Goal: Transaction & Acquisition: Download file/media

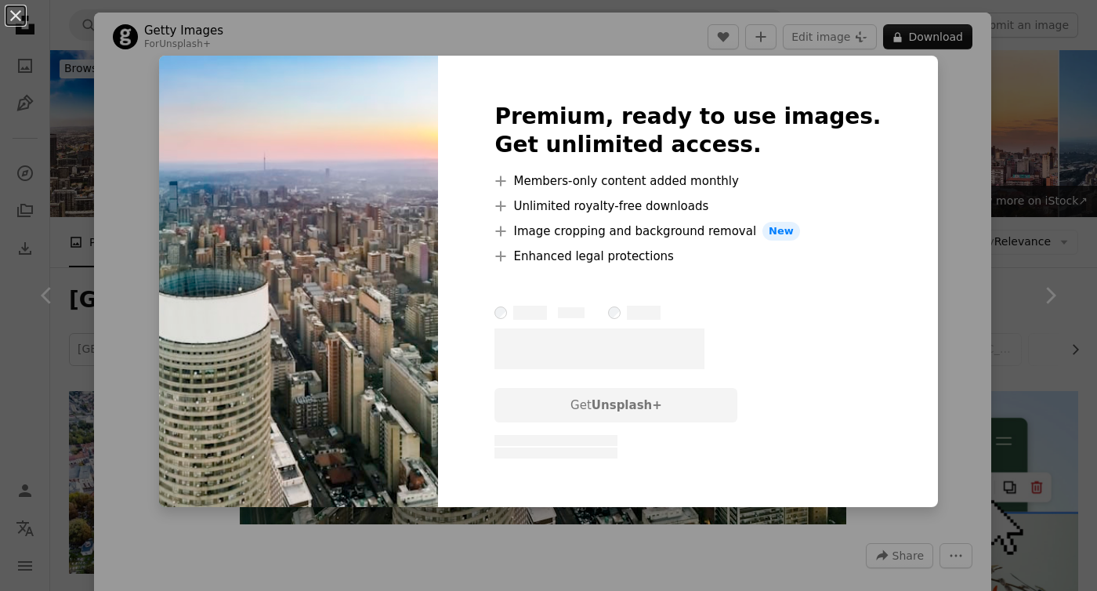
scroll to position [567, 0]
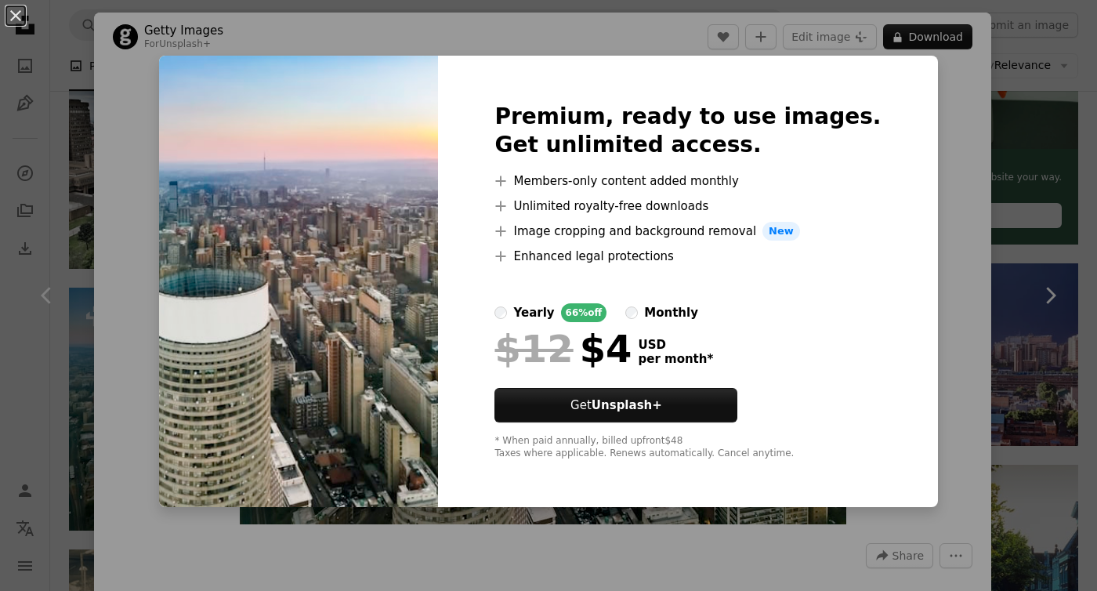
click at [944, 209] on div "An X shape Premium, ready to use images. Get unlimited access. A plus sign Memb…" at bounding box center [548, 295] width 1097 height 591
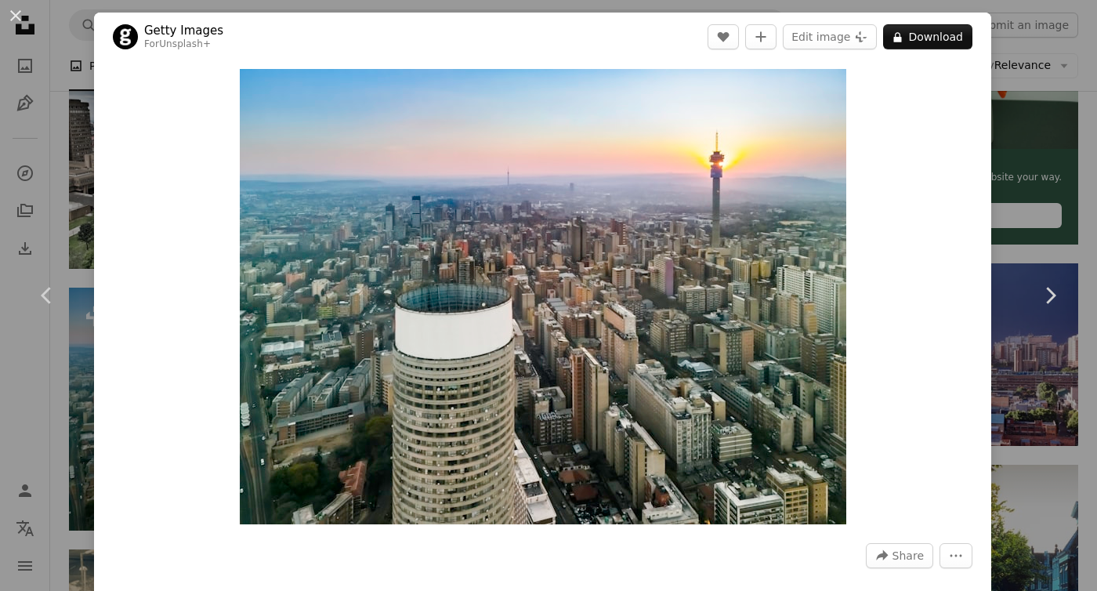
click at [1054, 208] on div "An X shape Chevron left Chevron right Getty Images For Unsplash+ A heart A plus…" at bounding box center [548, 295] width 1097 height 591
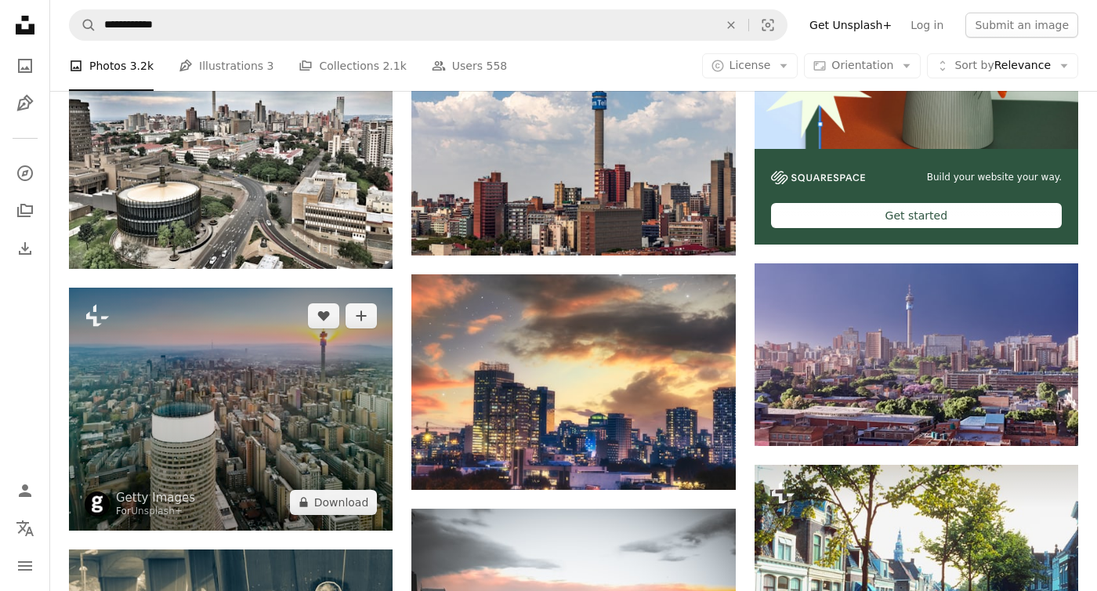
click at [310, 288] on img at bounding box center [231, 409] width 324 height 243
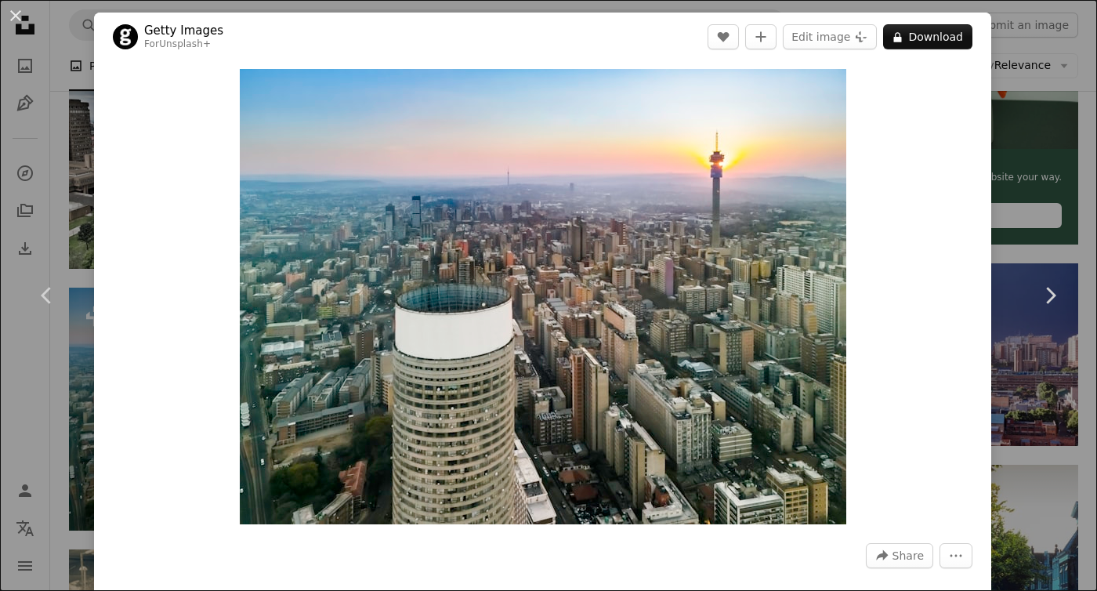
click at [1043, 395] on div "An X shape Chevron left Chevron right Getty Images For Unsplash+ A heart A plus…" at bounding box center [548, 295] width 1097 height 591
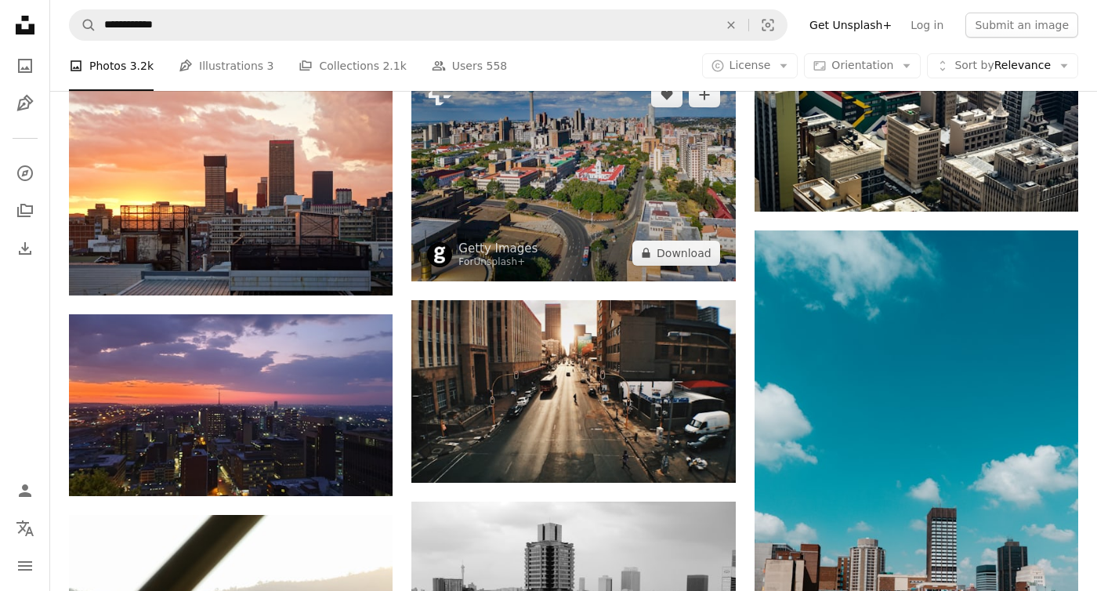
scroll to position [1272, 0]
